Goal: Information Seeking & Learning: Understand process/instructions

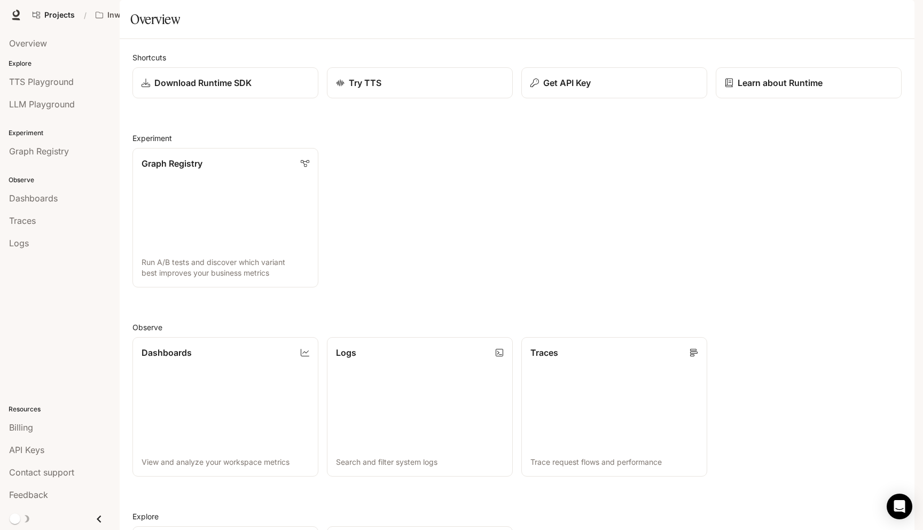
click at [720, 15] on span "Character Studio" at bounding box center [719, 15] width 59 height 13
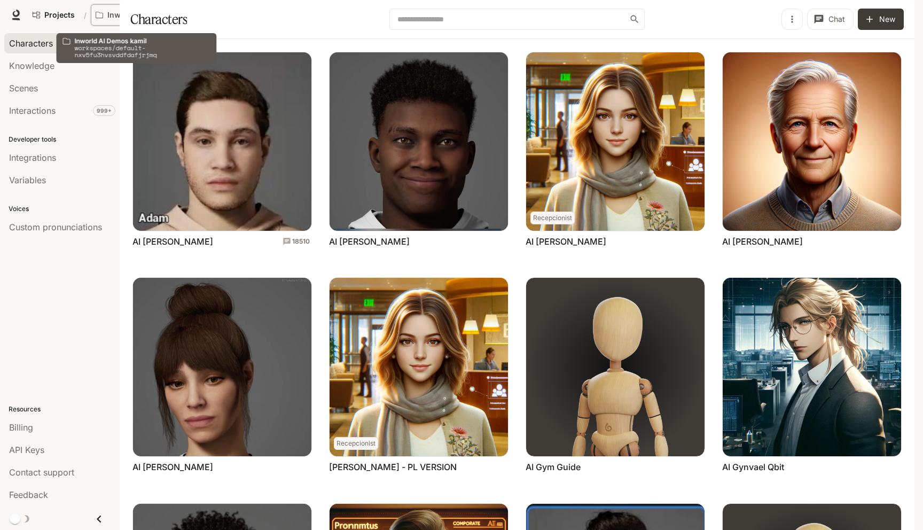
click at [136, 15] on p "Inworld AI Demos kamil" at bounding box center [137, 15] width 60 height 9
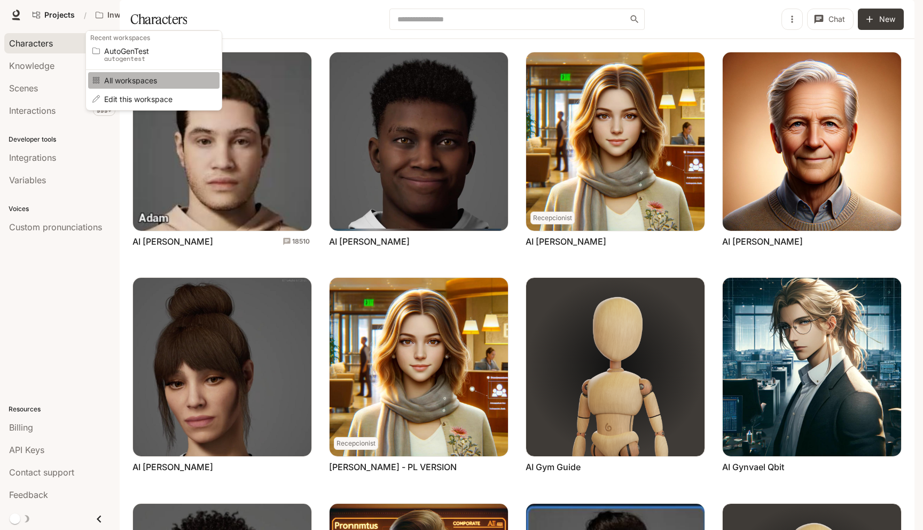
click at [153, 79] on span "All workspaces" at bounding box center [152, 80] width 96 height 8
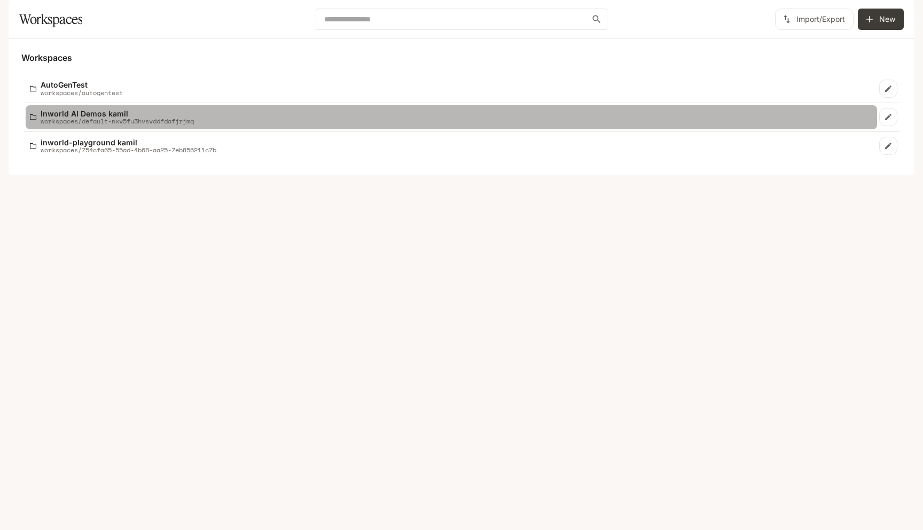
click at [207, 125] on div "Inworld AI Demos kamil workspaces/default-nxv5fu3hvsvddfdafjrjmq" at bounding box center [451, 116] width 843 height 15
click at [93, 124] on p "workspaces/default-nxv5fu3hvsvddfdafjrjmq" at bounding box center [117, 120] width 153 height 7
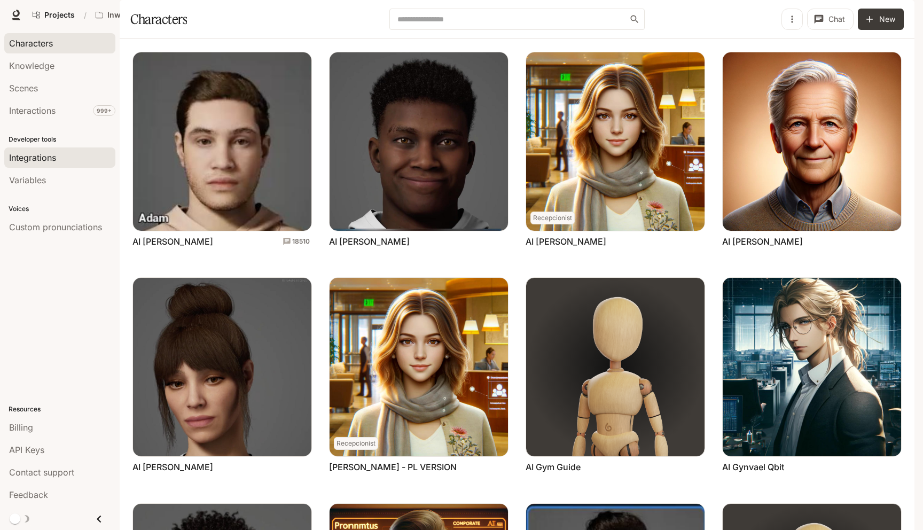
click at [30, 158] on span "Integrations" at bounding box center [32, 157] width 47 height 13
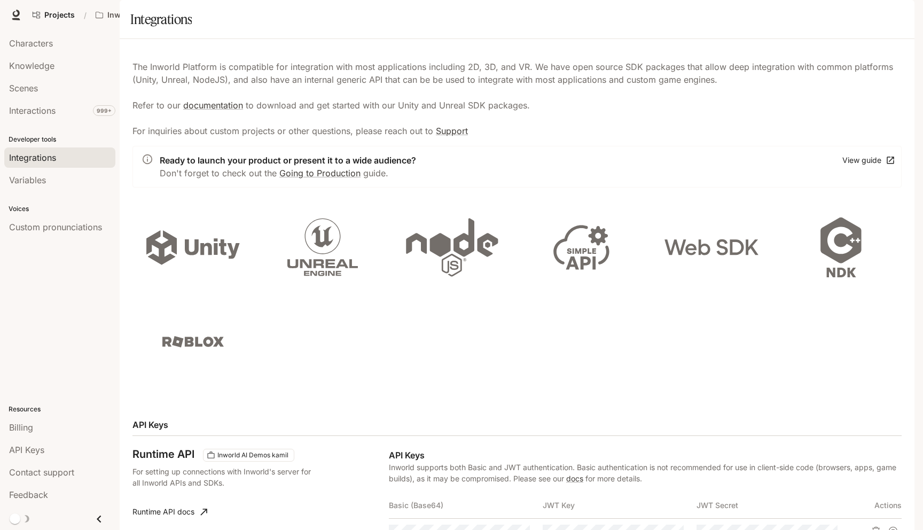
scroll to position [306, 0]
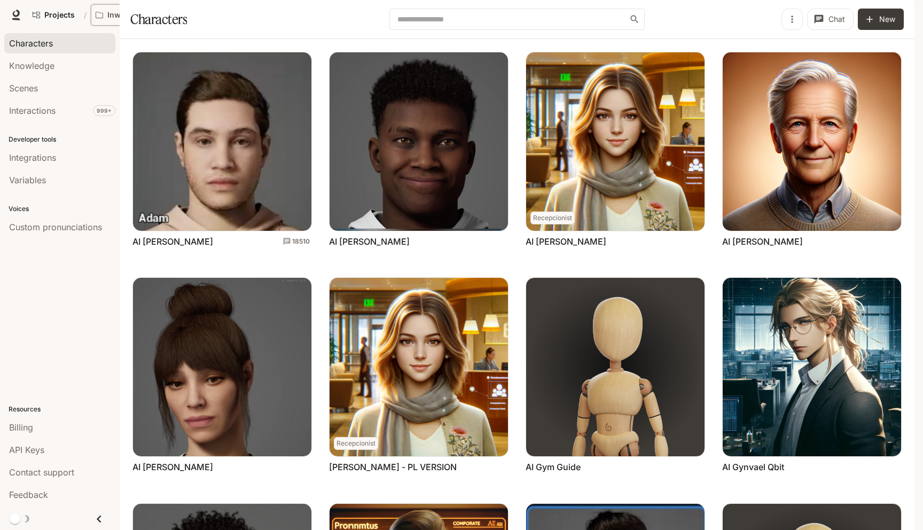
click at [122, 22] on button "Inworld AI Demos kamil" at bounding box center [137, 14] width 93 height 21
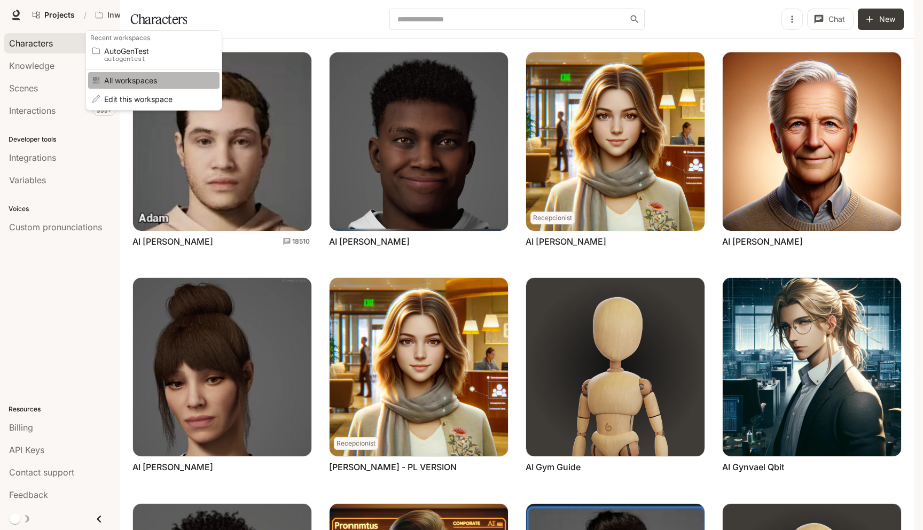
click at [125, 84] on link "All workspaces" at bounding box center [153, 80] width 131 height 17
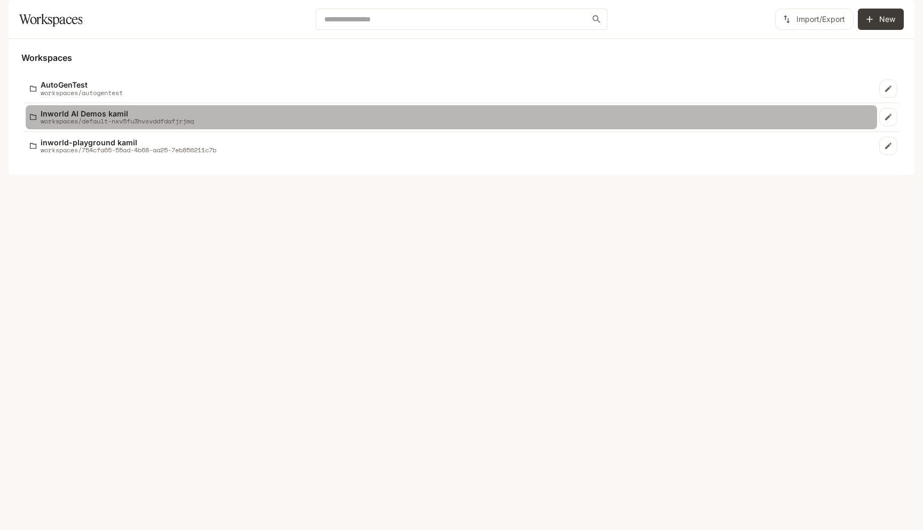
click at [183, 124] on p "workspaces/default-nxv5fu3hvsvddfdafjrjmq" at bounding box center [117, 120] width 153 height 7
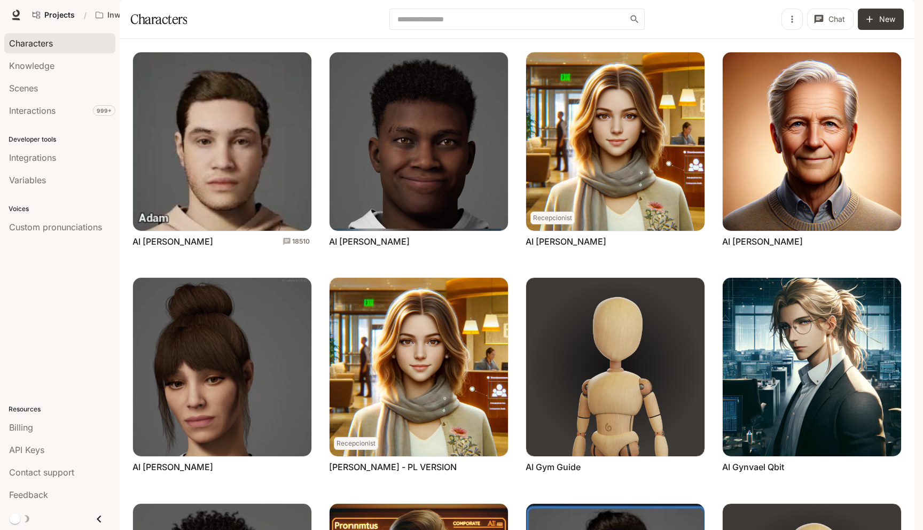
click at [901, 13] on icon "button" at bounding box center [899, 15] width 9 height 9
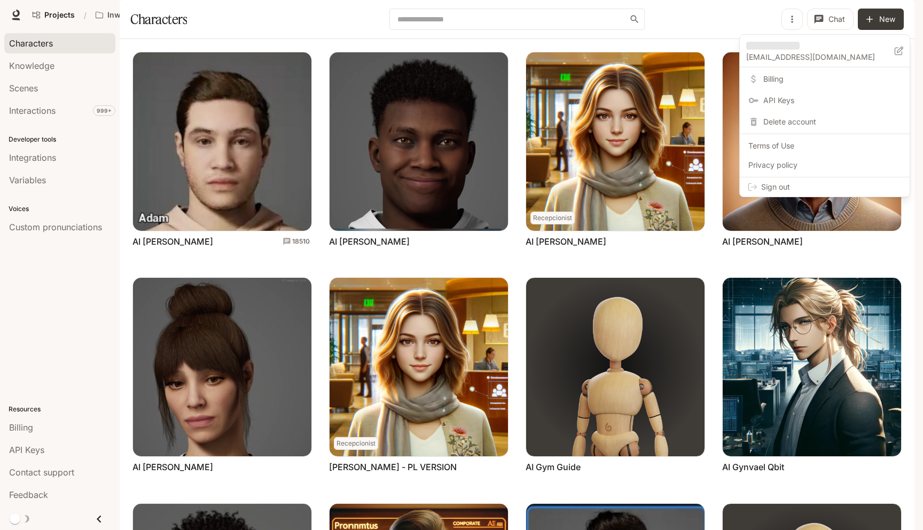
click at [789, 147] on span "Terms of Use" at bounding box center [824, 145] width 153 height 11
